Goal: Navigation & Orientation: Find specific page/section

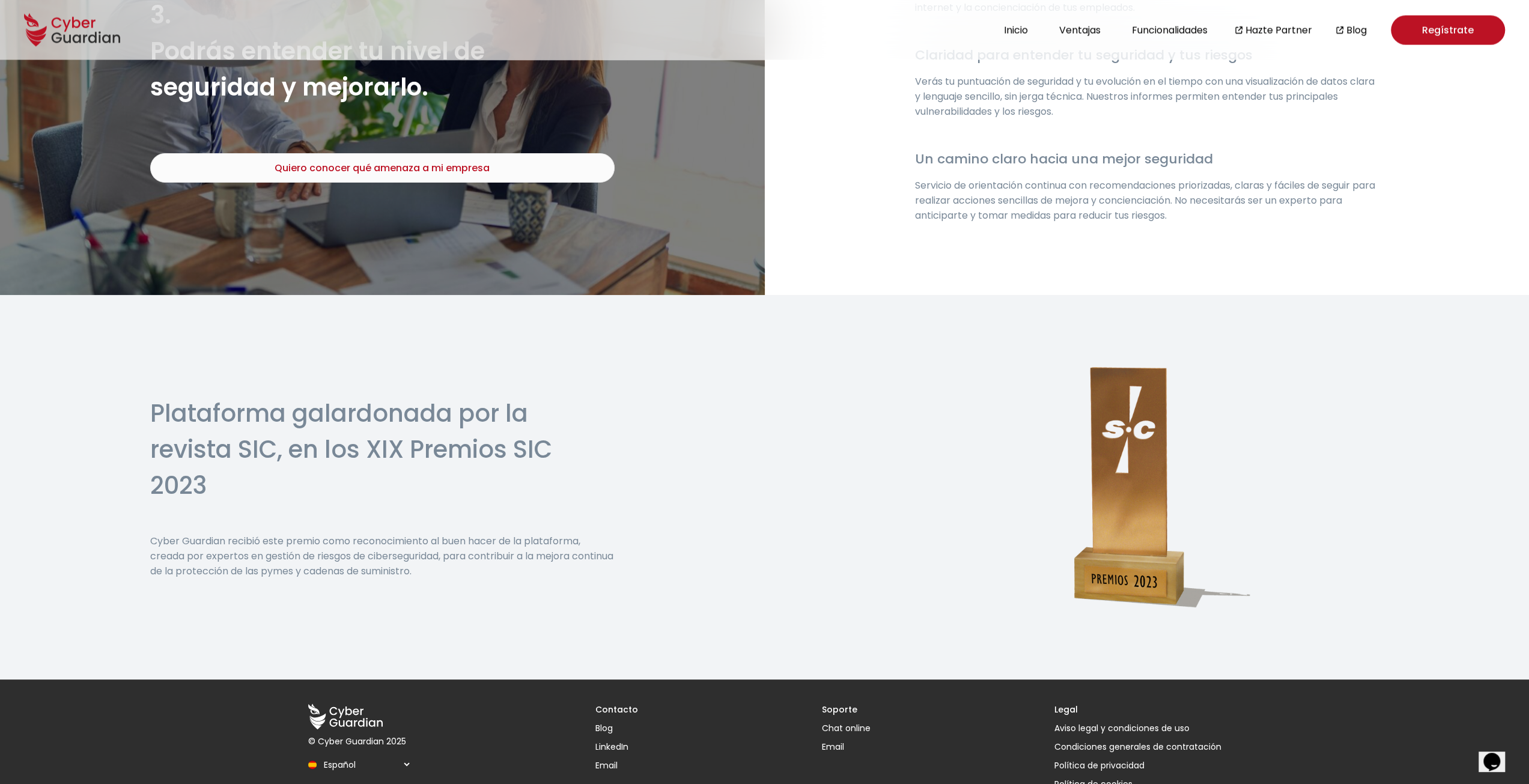
scroll to position [2442, 0]
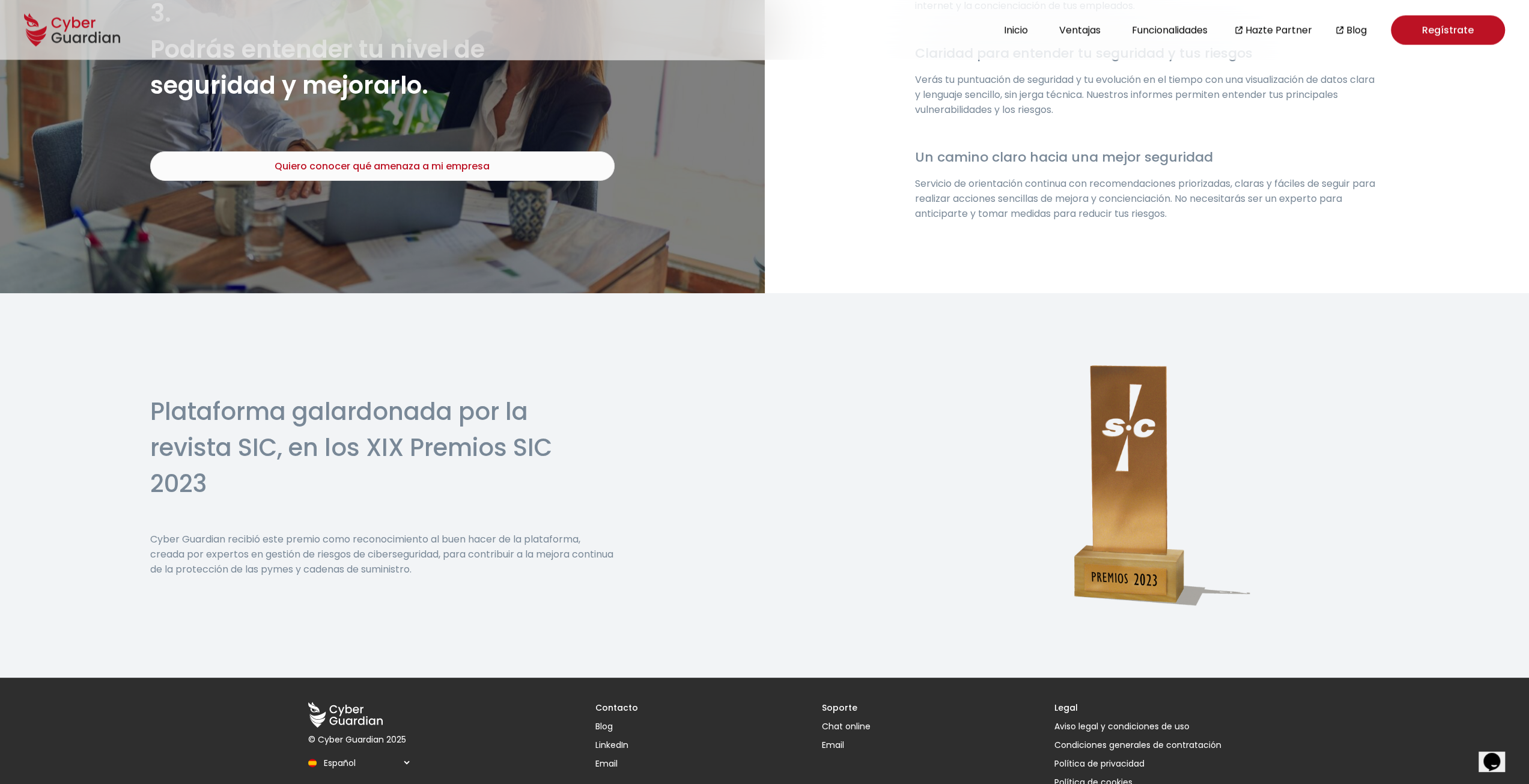
click at [393, 752] on select "Español English Português (BR)" at bounding box center [366, 763] width 92 height 21
click at [618, 739] on link "LinkedIn" at bounding box center [617, 745] width 43 height 12
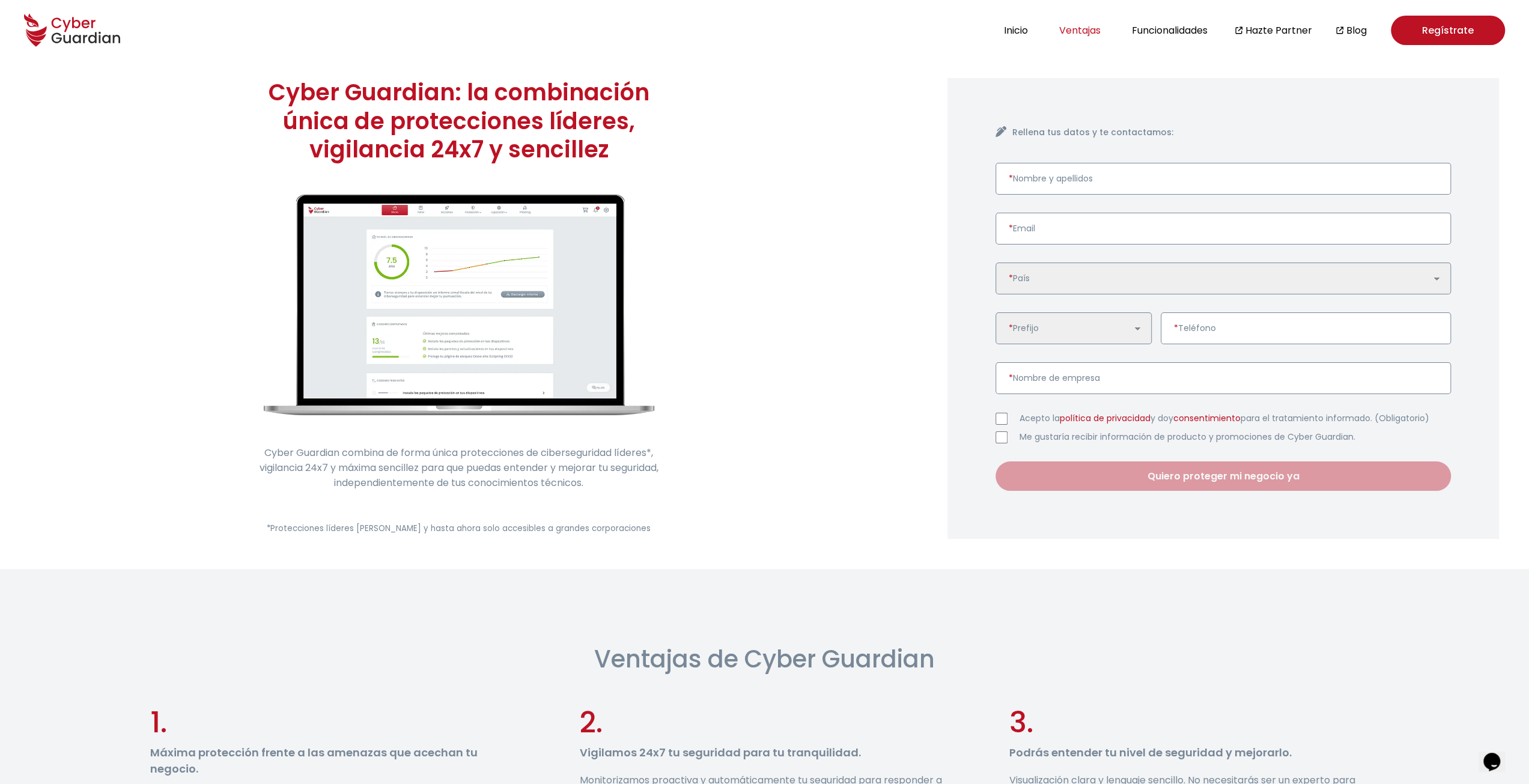
scroll to position [0, 0]
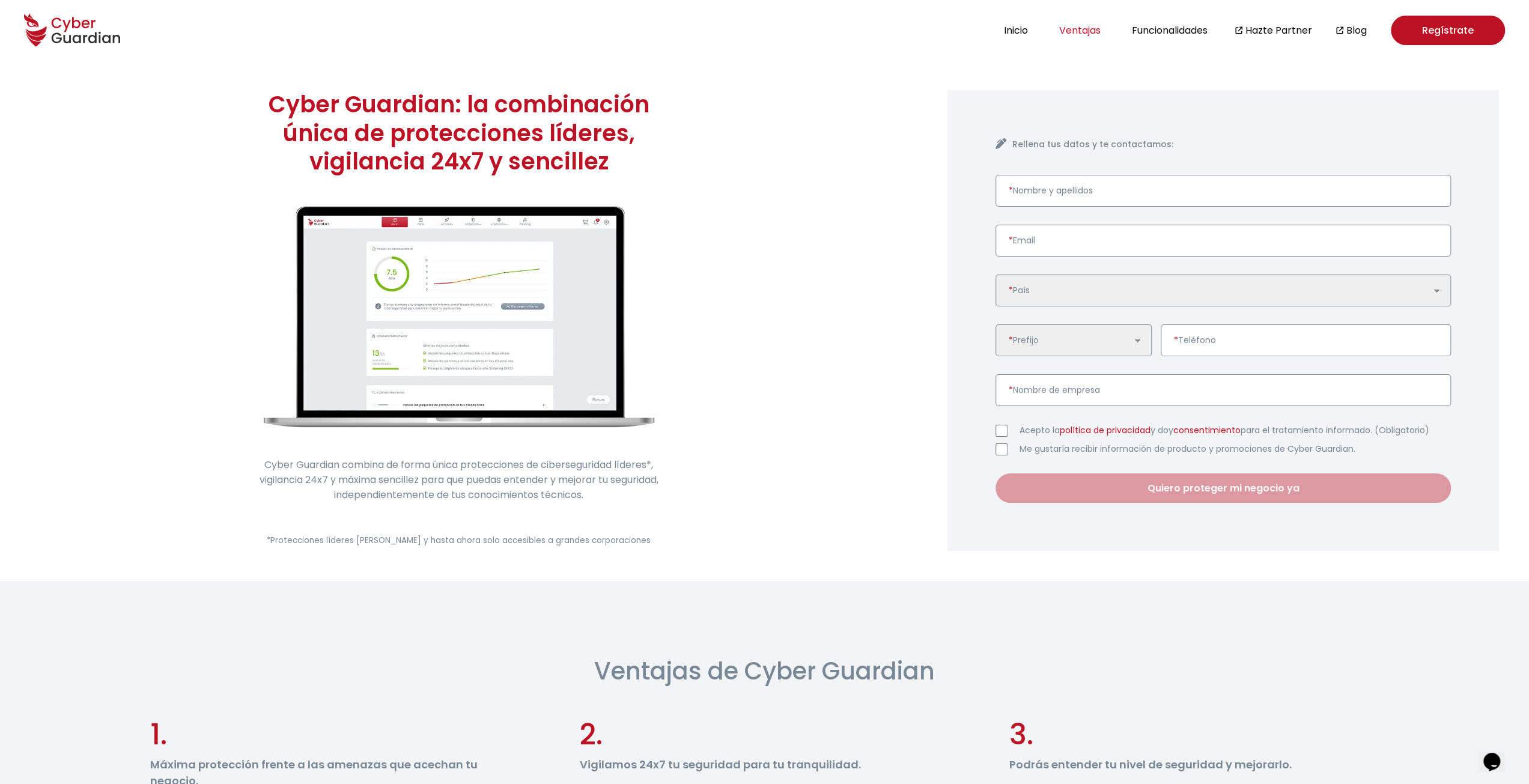
click at [1080, 32] on button "Ventajas" at bounding box center [1080, 30] width 49 height 16
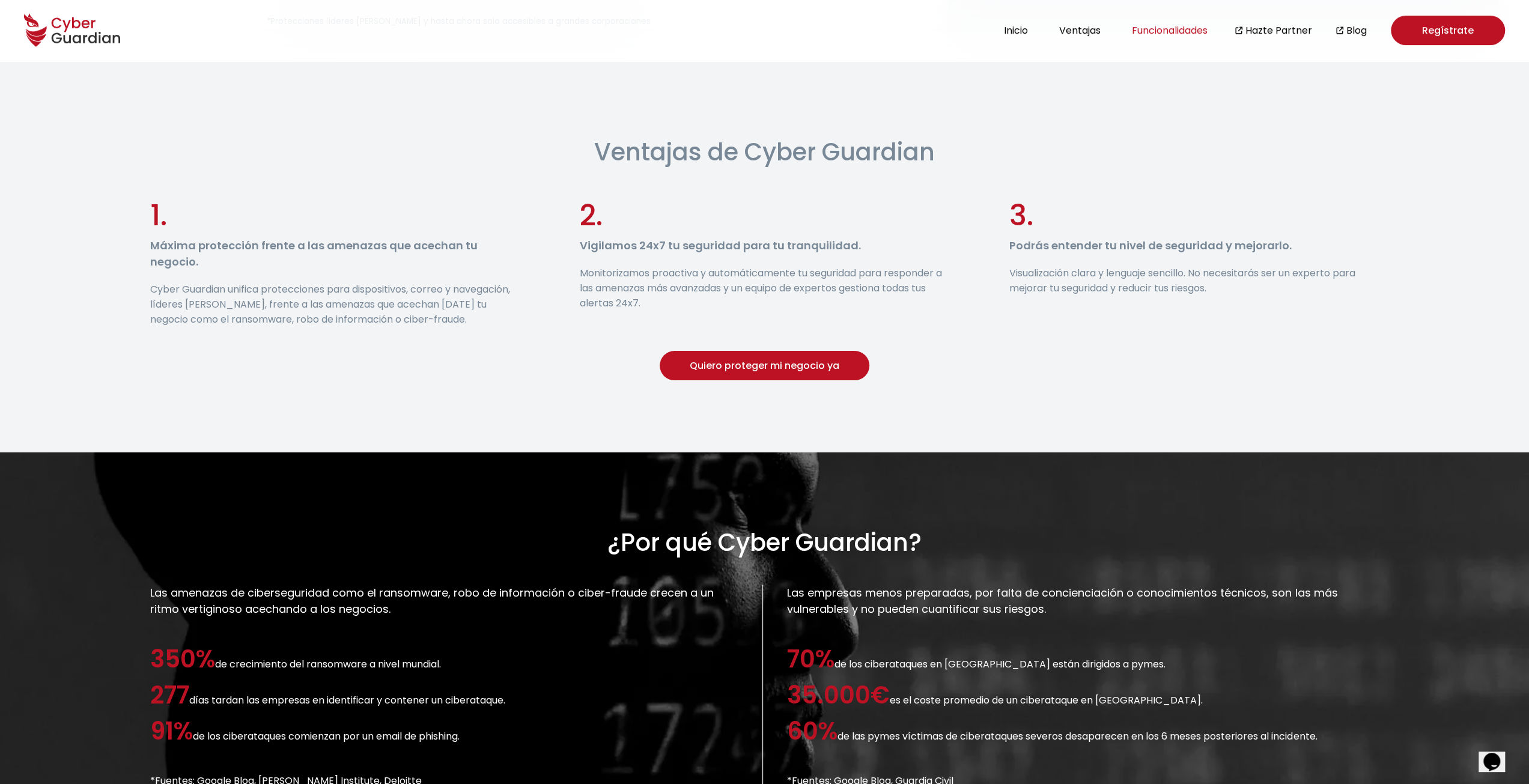
click at [1163, 35] on button "Funcionalidades" at bounding box center [1169, 30] width 83 height 16
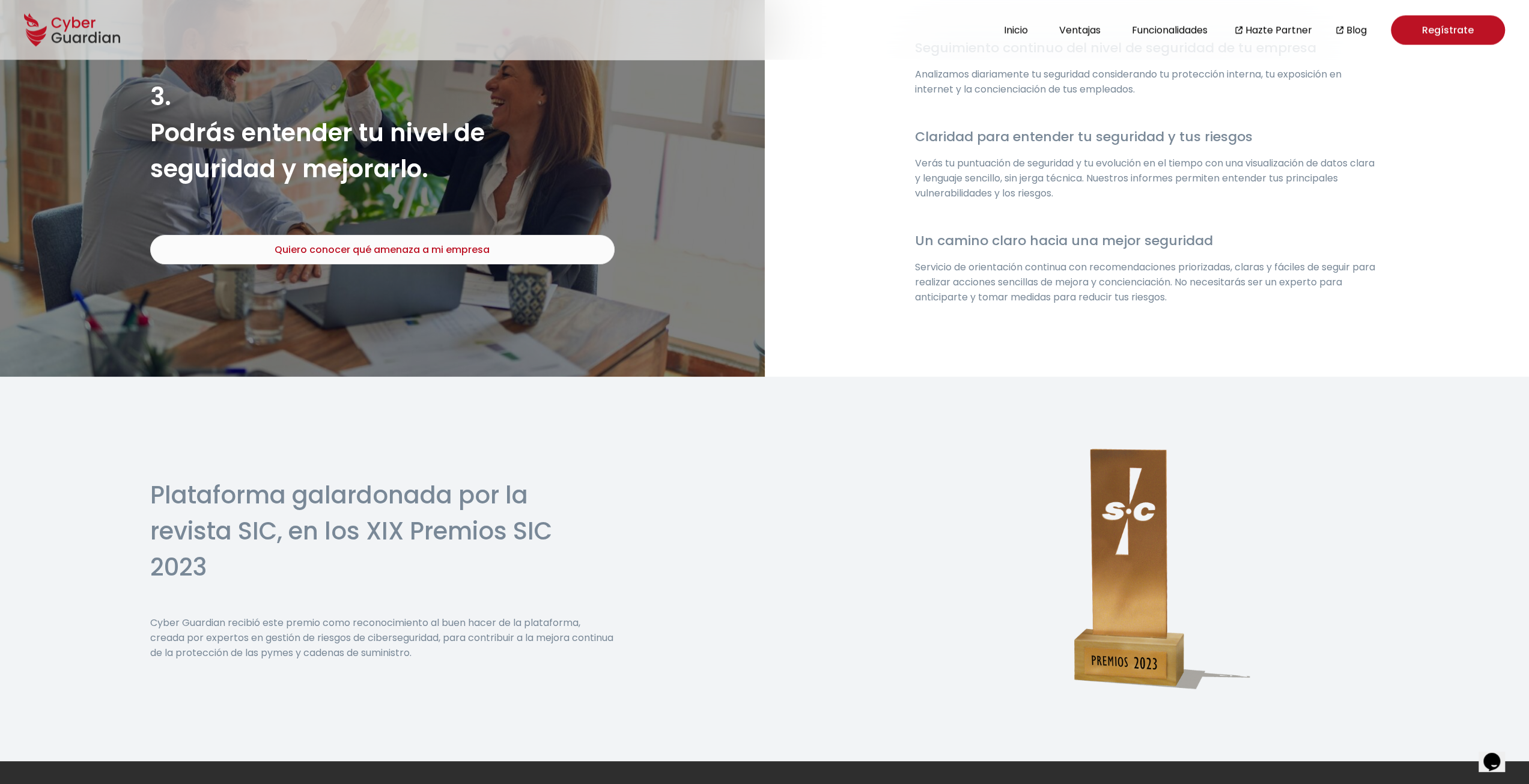
scroll to position [2442, 0]
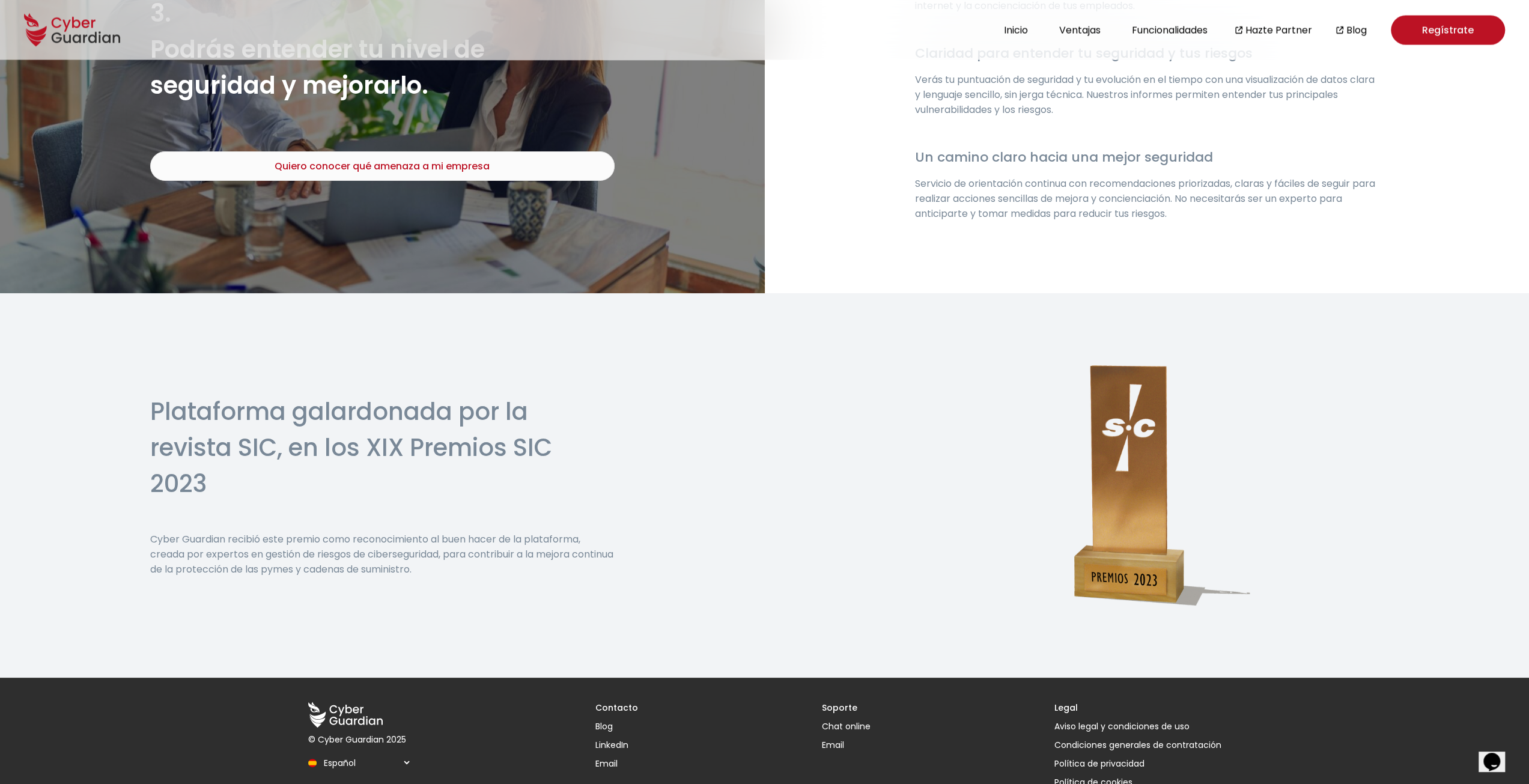
click at [616, 702] on h3 "Contacto" at bounding box center [617, 708] width 43 height 12
click at [619, 702] on h3 "Contacto" at bounding box center [617, 708] width 43 height 12
drag, startPoint x: 609, startPoint y: 678, endPoint x: 819, endPoint y: 699, distance: 211.0
click at [613, 702] on h3 "Contacto" at bounding box center [617, 708] width 43 height 12
click at [1074, 702] on h3 "Legal" at bounding box center [1138, 708] width 167 height 12
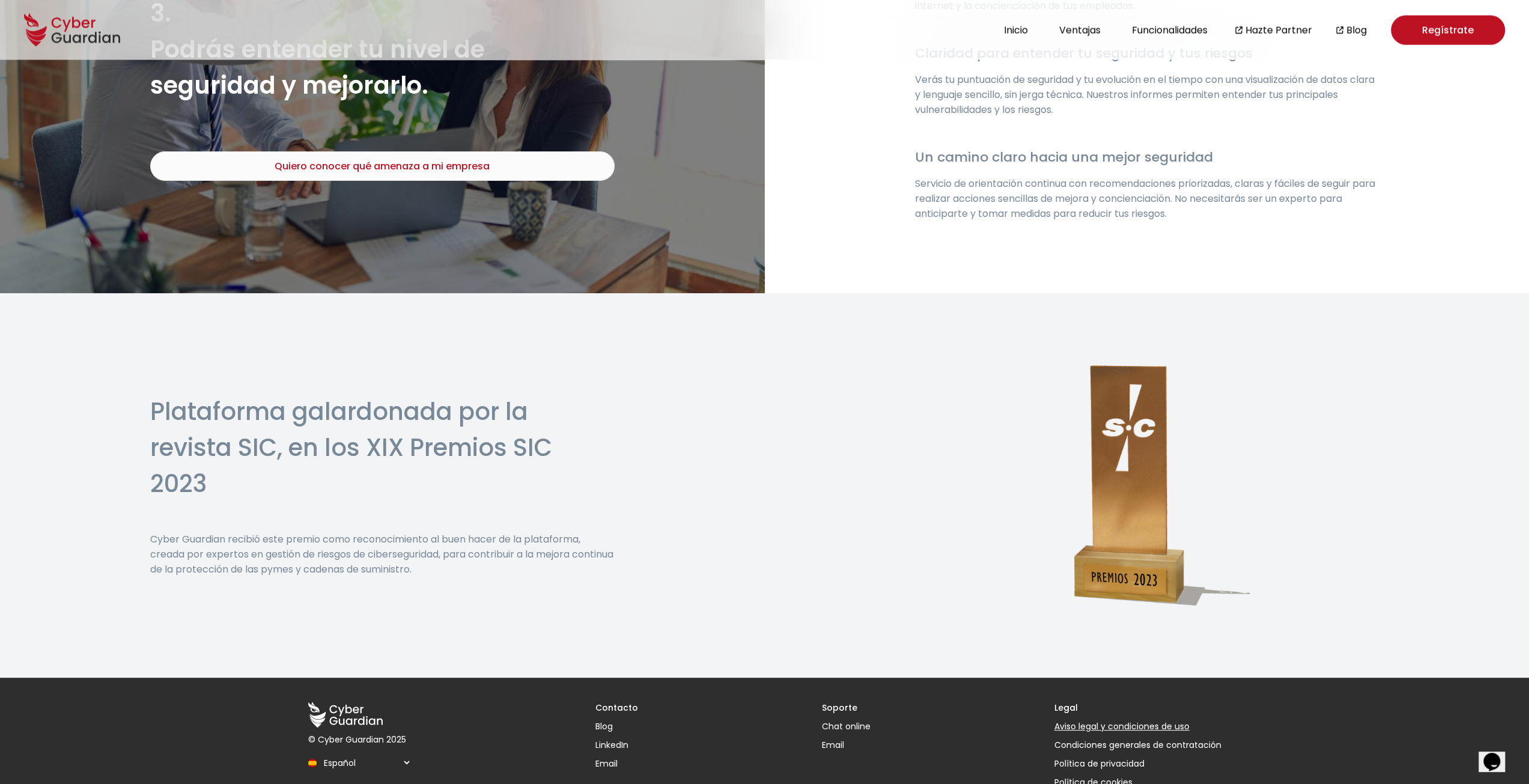
click at [1080, 721] on link "Aviso legal y condiciones de uso" at bounding box center [1138, 727] width 167 height 12
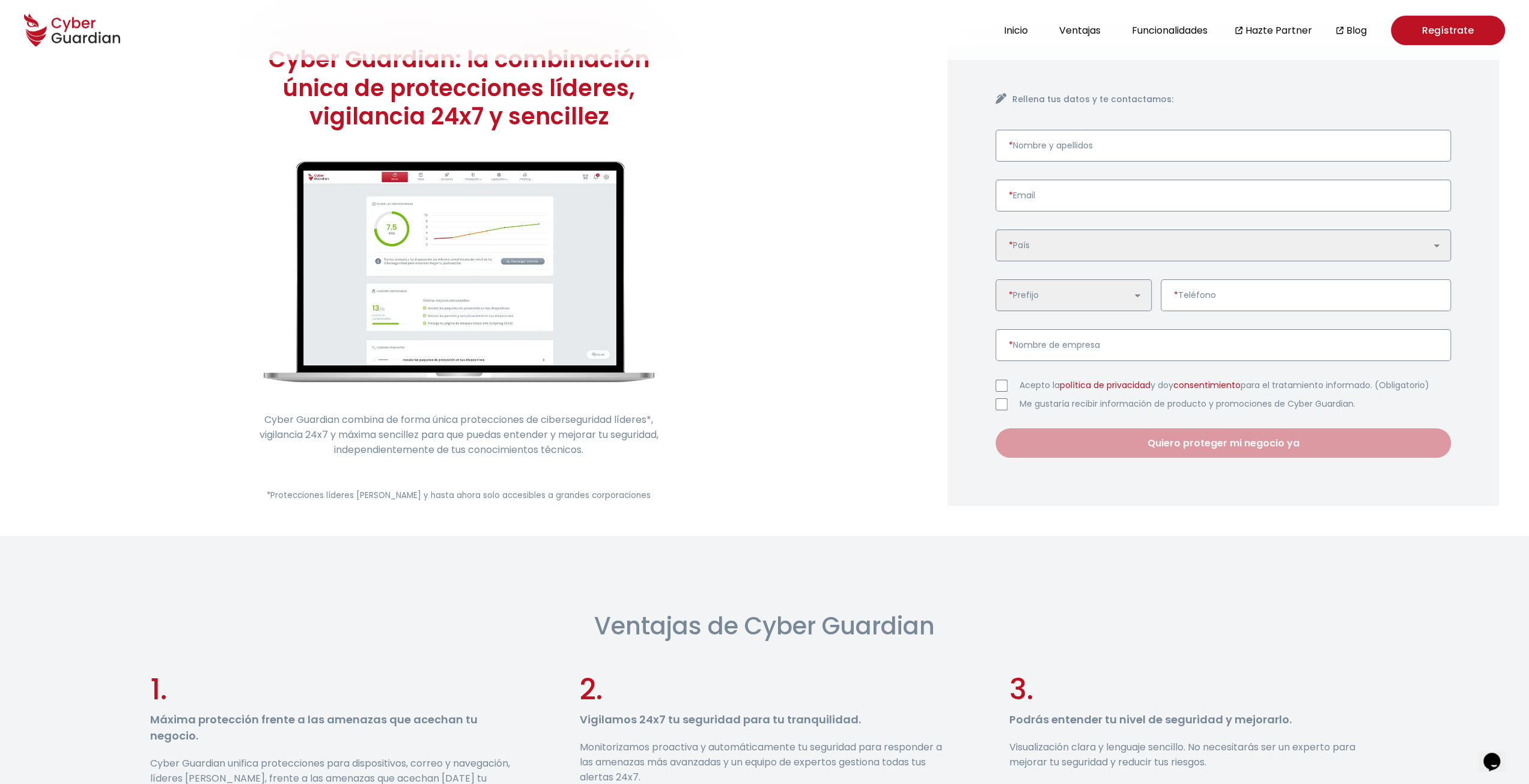
scroll to position [0, 0]
